Goal: Task Accomplishment & Management: Manage account settings

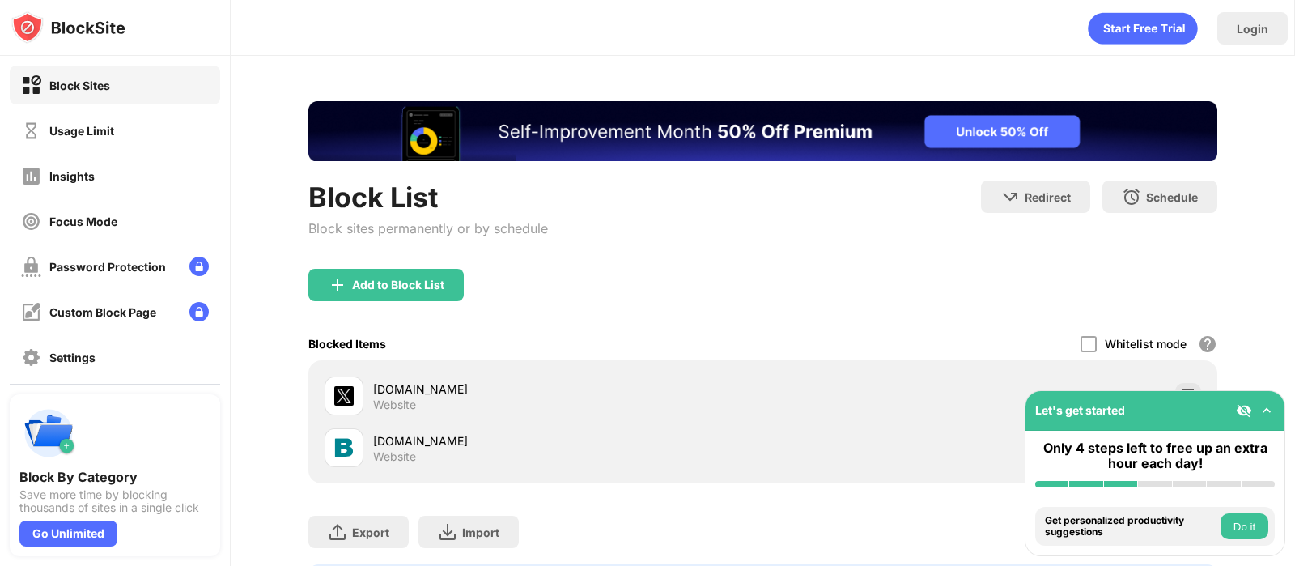
scroll to position [36, 0]
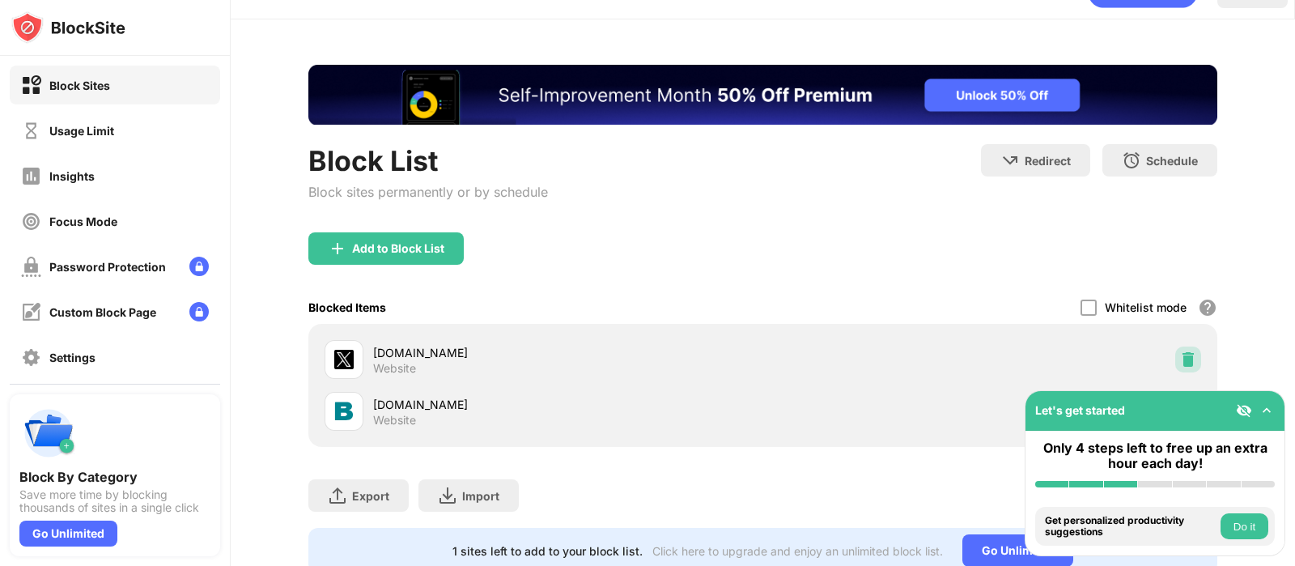
click at [1180, 359] on img at bounding box center [1188, 359] width 16 height 16
